Goal: Information Seeking & Learning: Learn about a topic

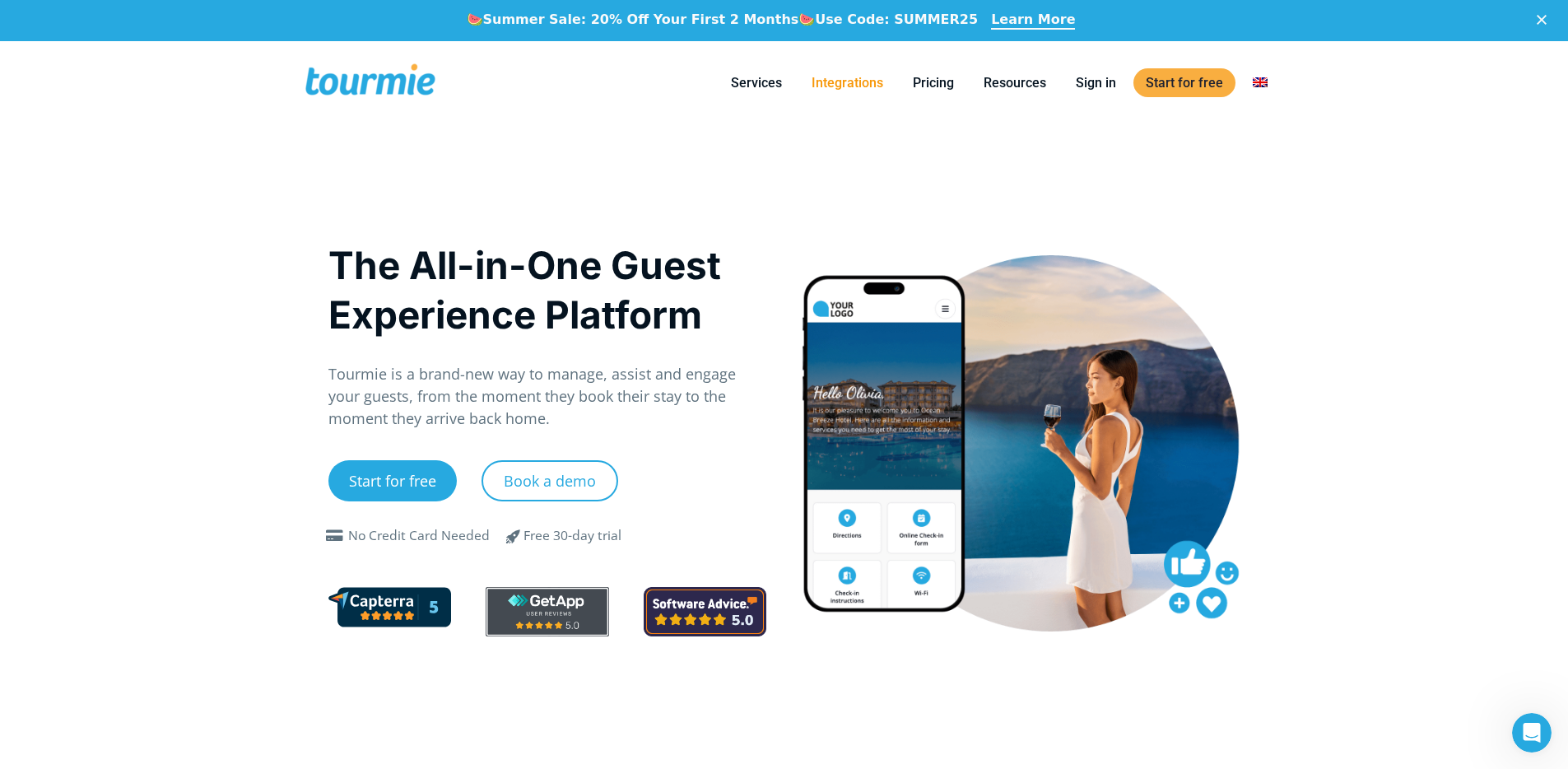
click at [831, 92] on link "Integrations" at bounding box center [848, 83] width 96 height 20
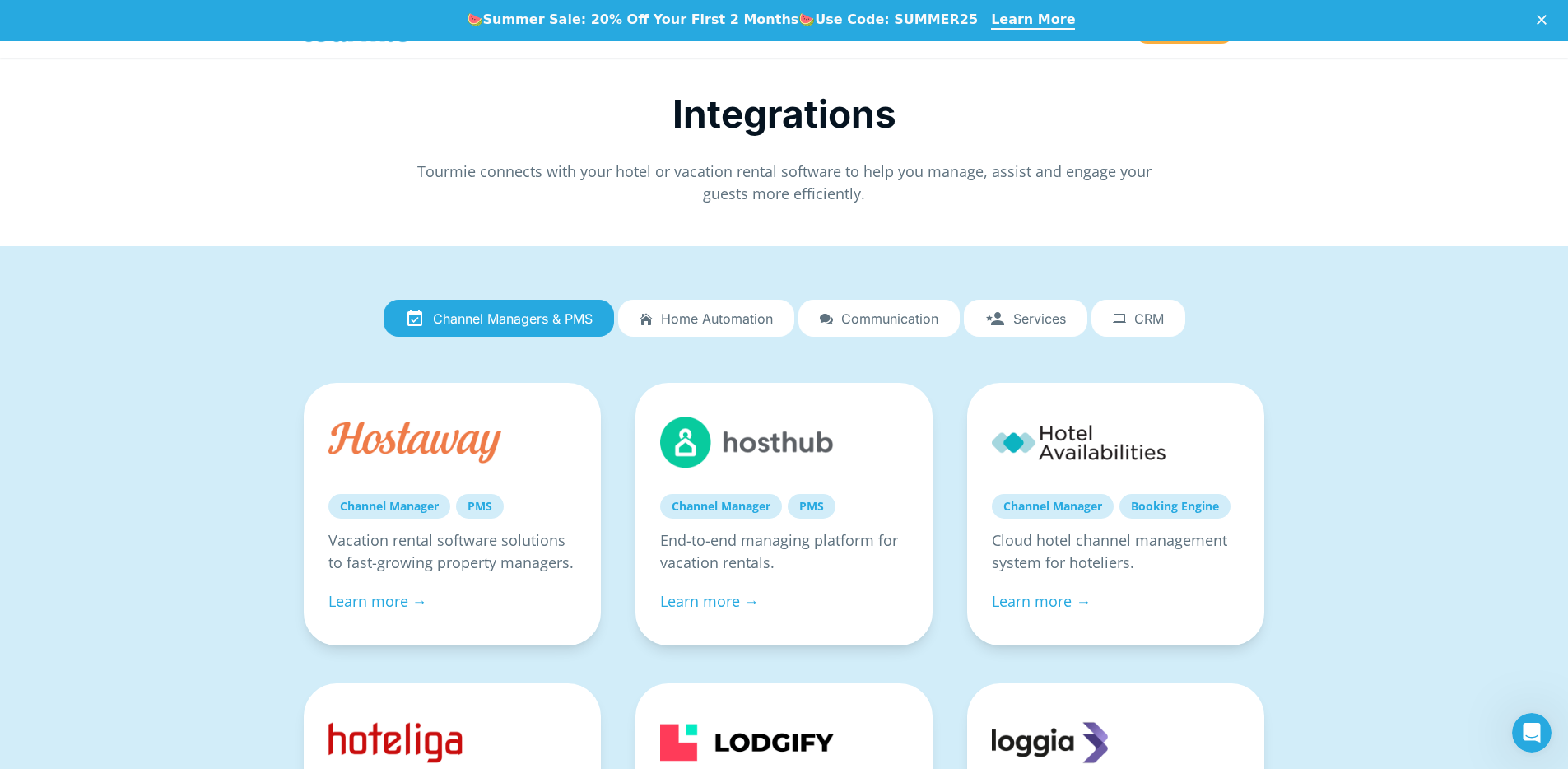
scroll to position [71, 0]
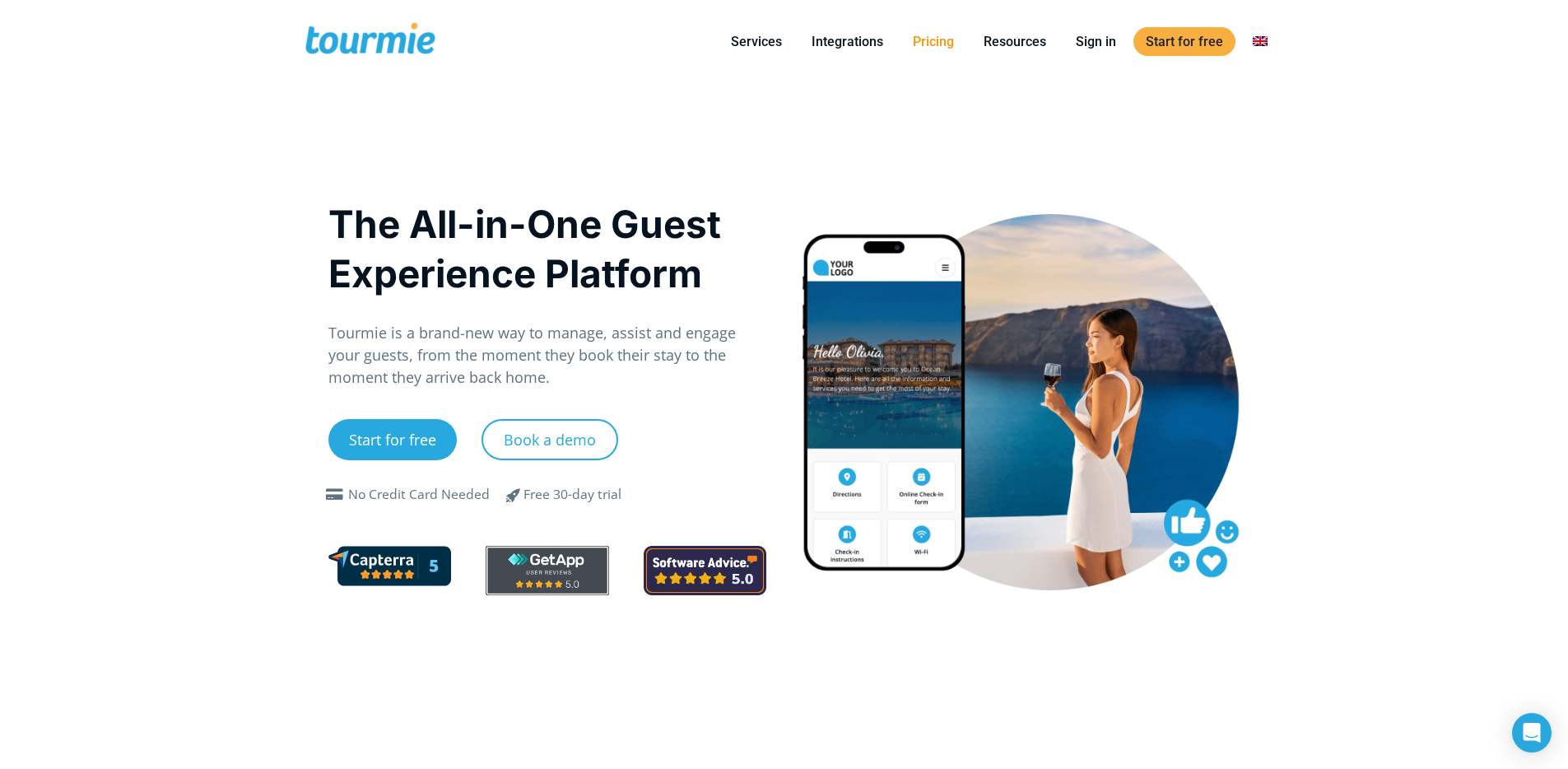
click at [924, 45] on link "Pricing" at bounding box center [933, 42] width 66 height 20
